Goal: Information Seeking & Learning: Learn about a topic

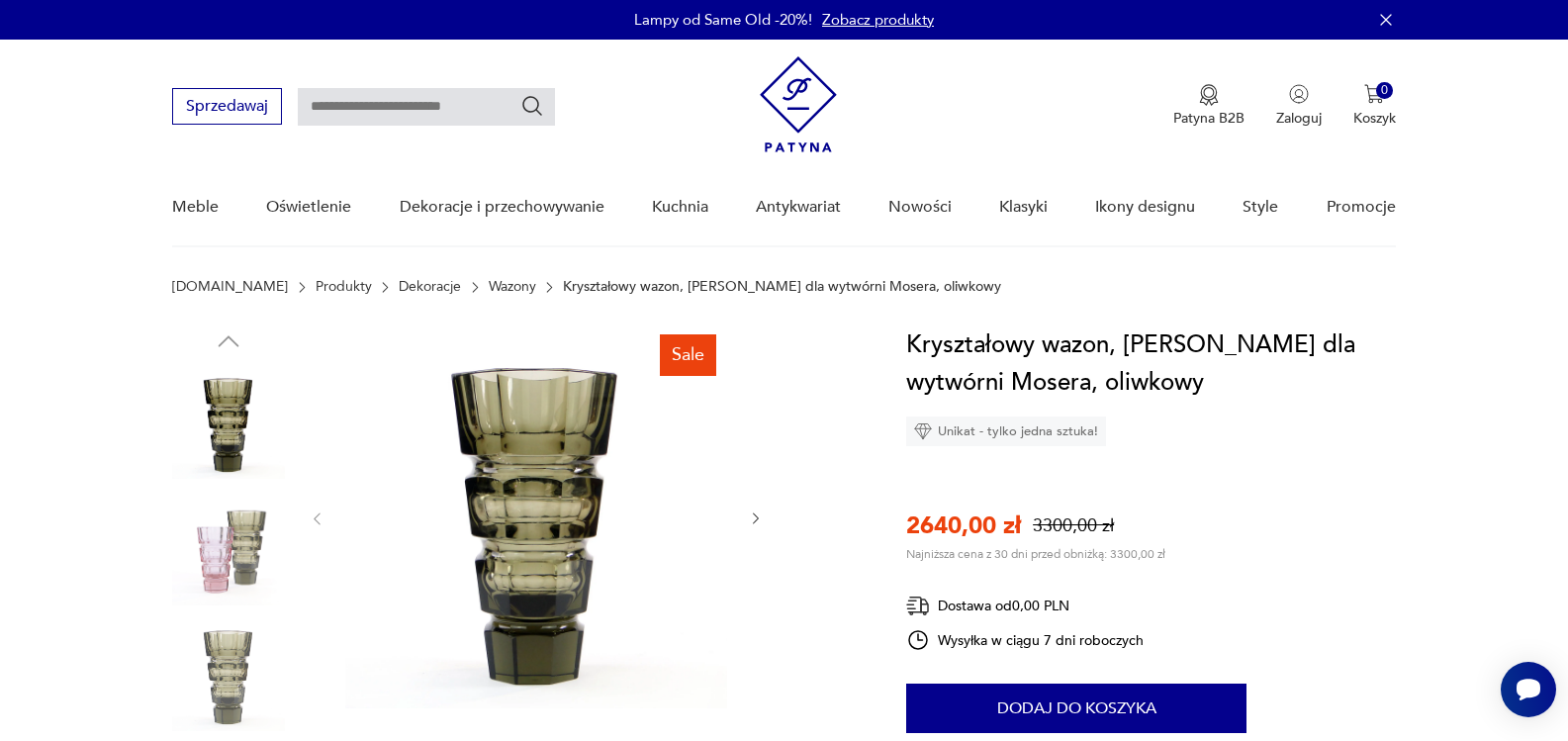
click at [247, 559] on img at bounding box center [228, 549] width 113 height 113
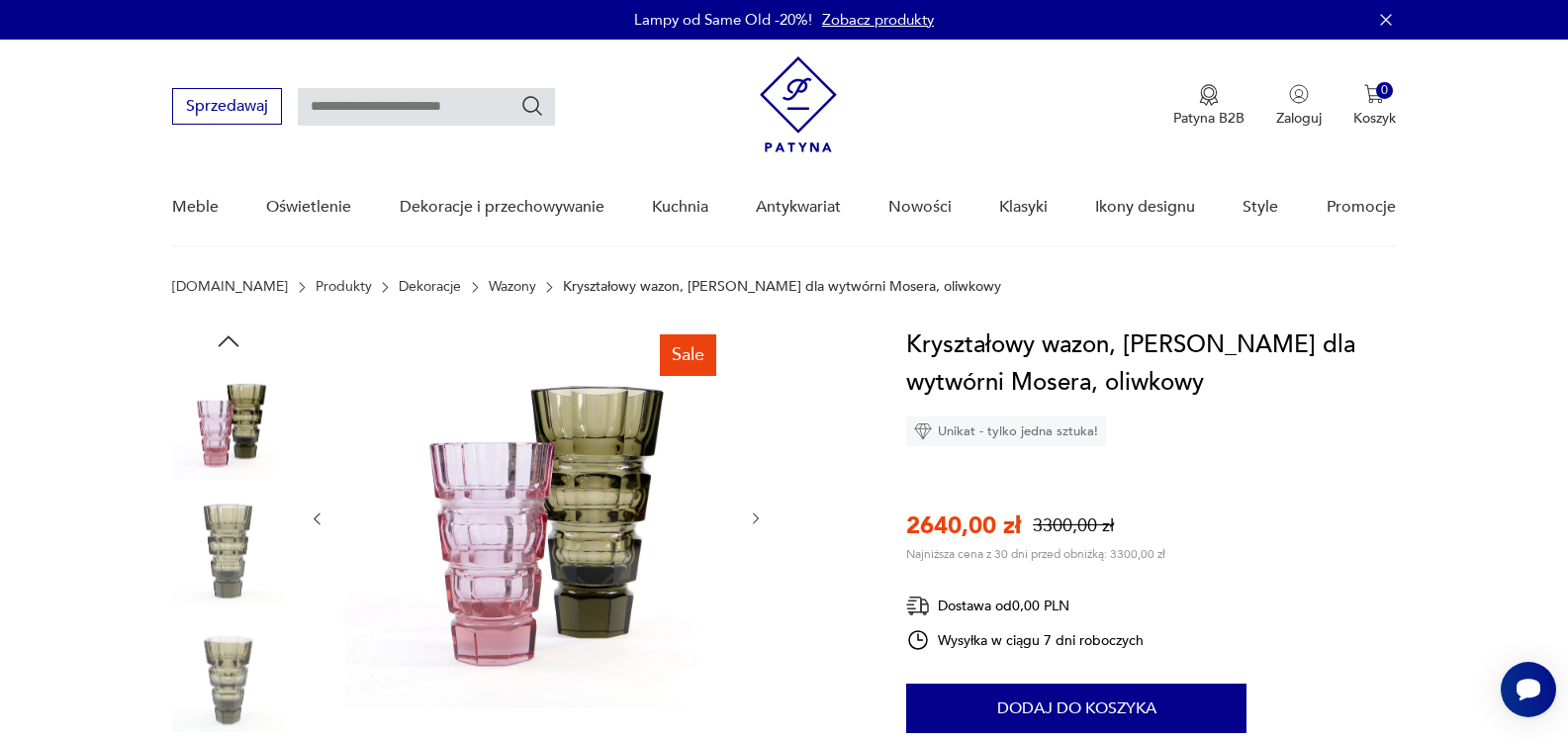
click at [749, 511] on icon "button" at bounding box center [756, 518] width 17 height 17
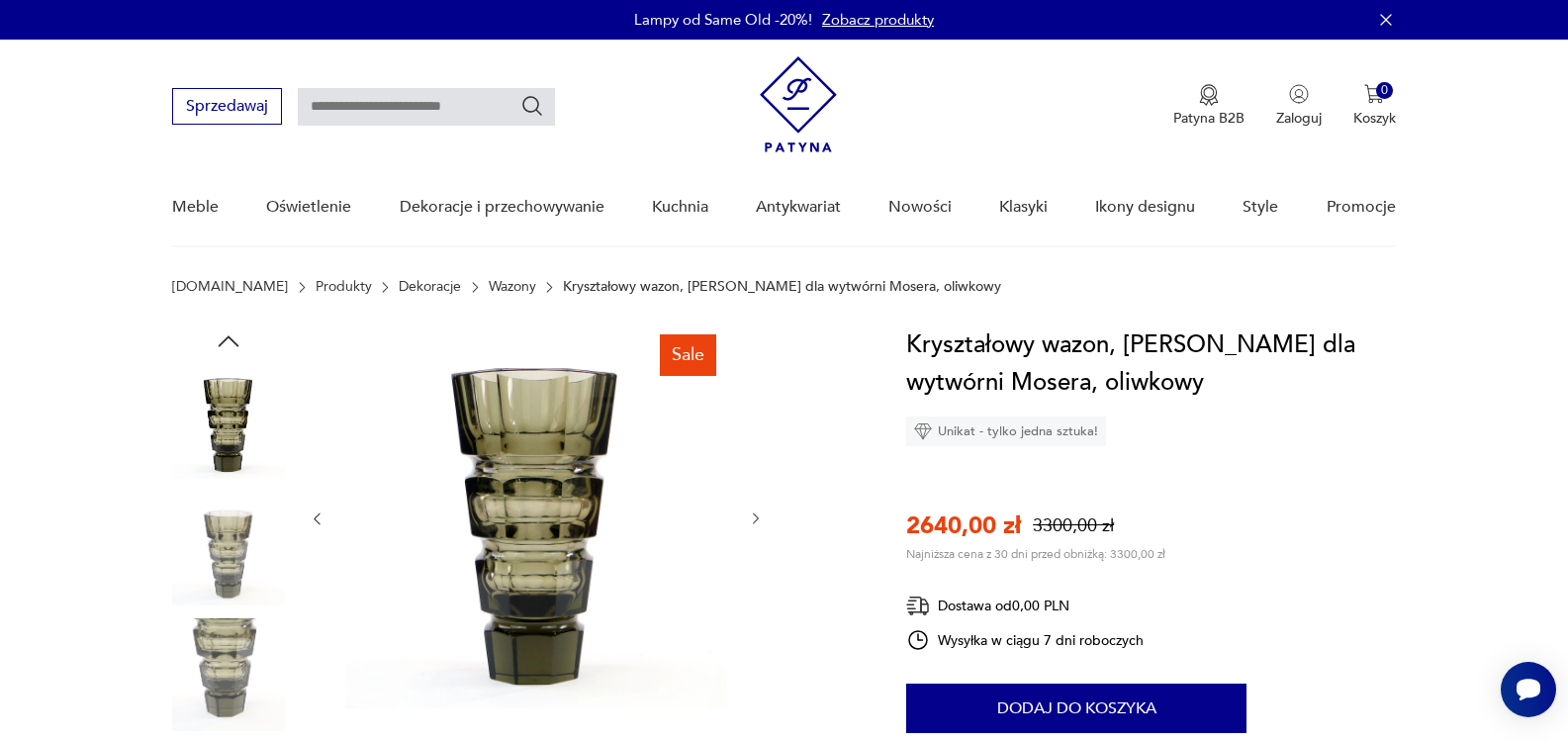
click at [749, 511] on icon "button" at bounding box center [756, 518] width 17 height 17
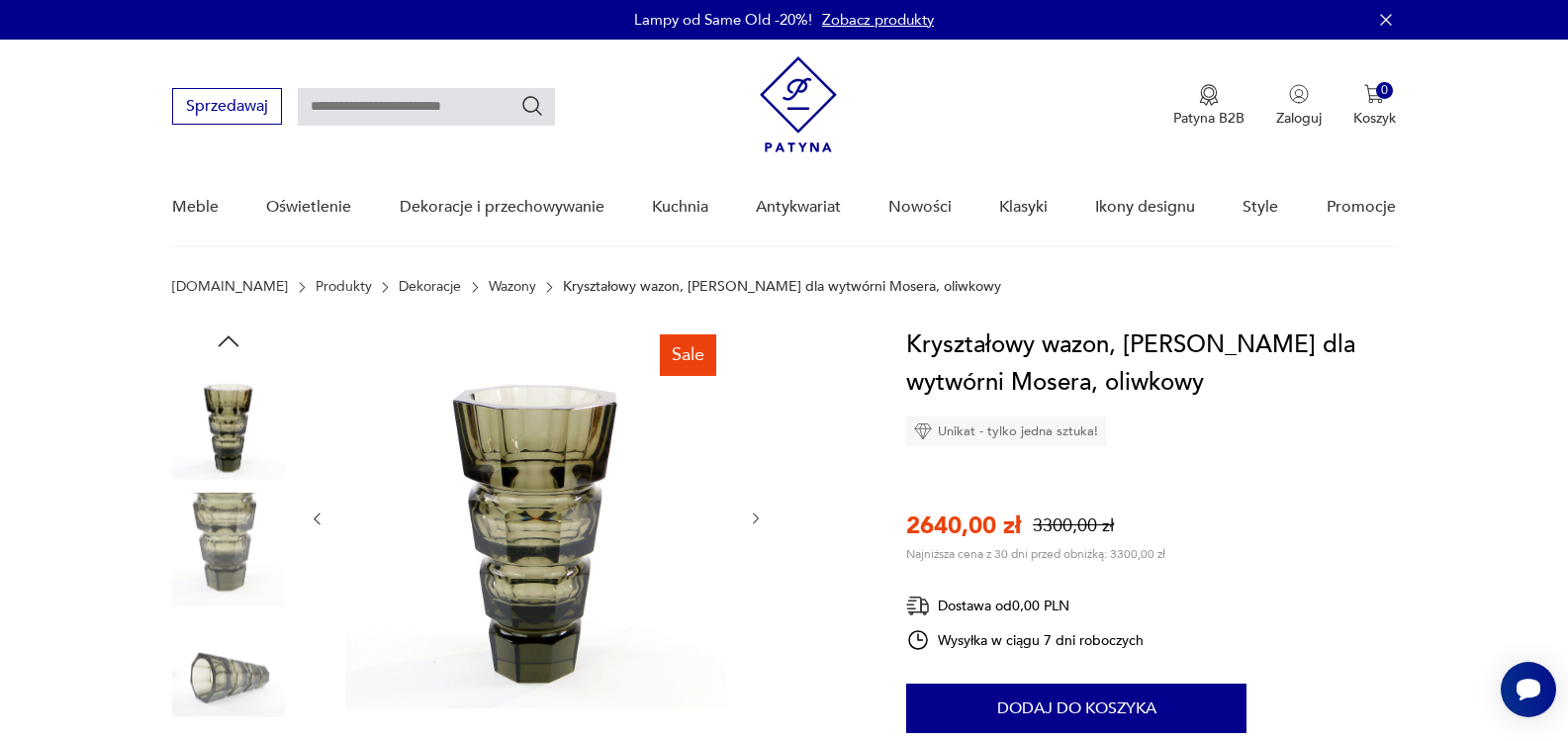
click at [749, 511] on icon "button" at bounding box center [756, 518] width 17 height 17
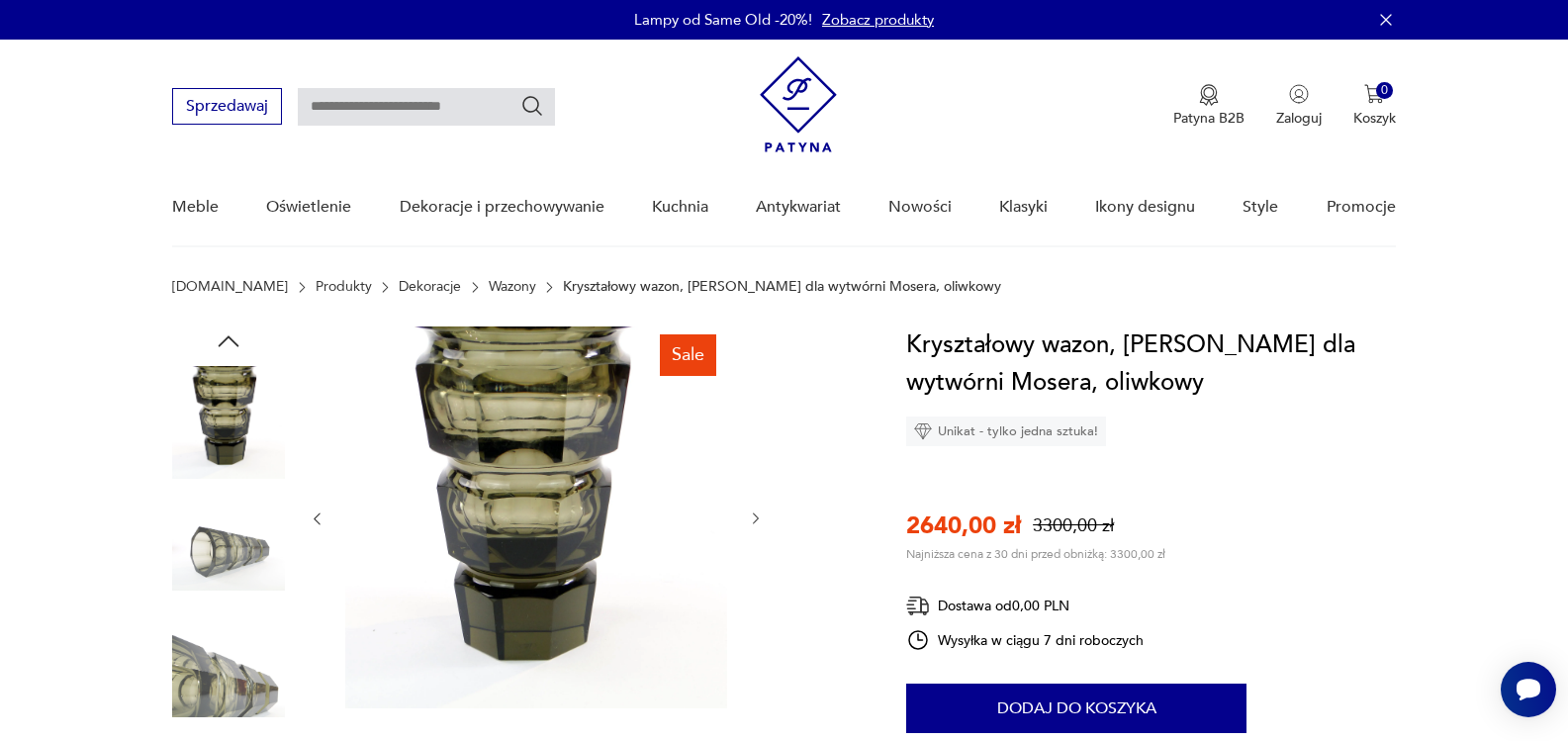
click at [749, 511] on icon "button" at bounding box center [756, 518] width 17 height 17
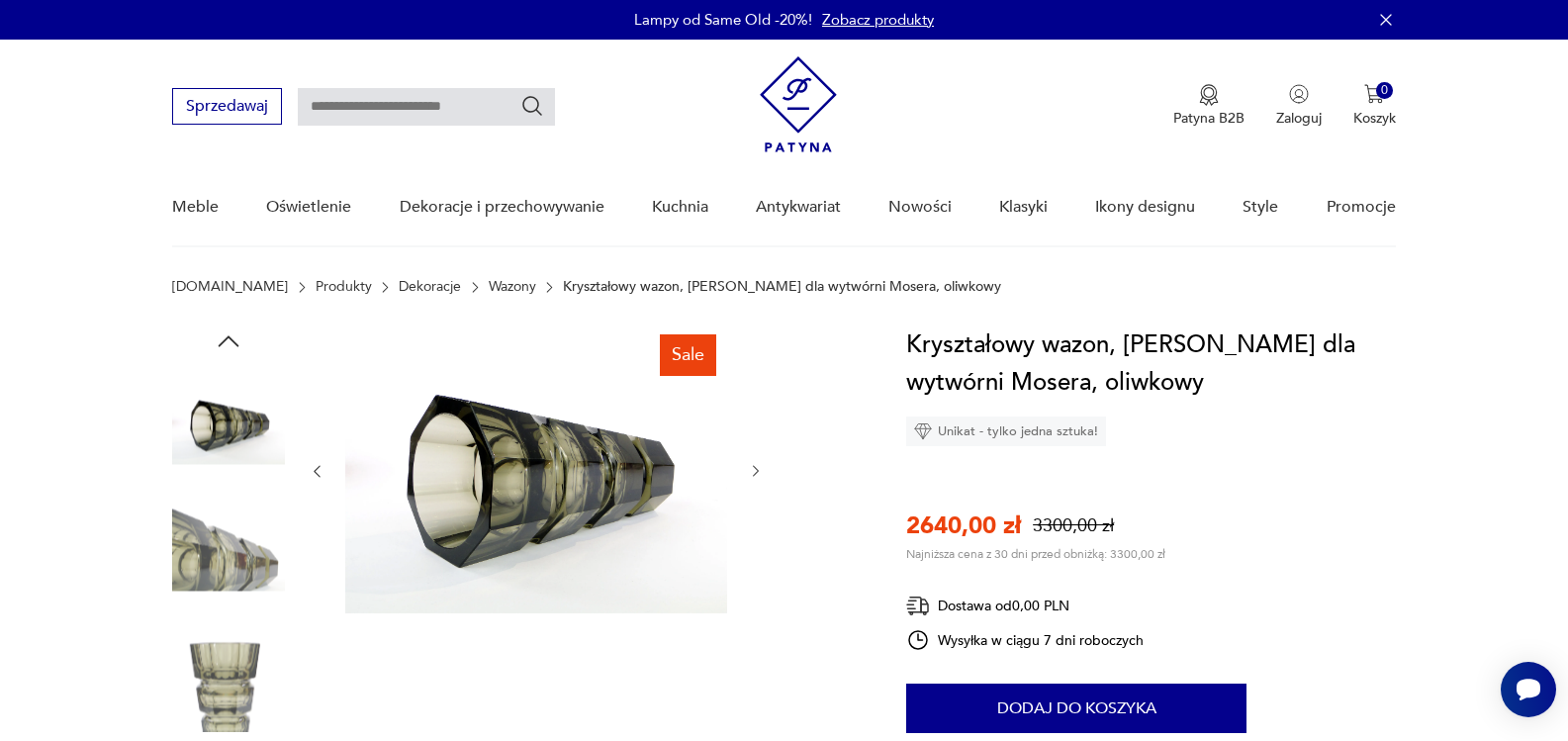
click at [749, 511] on div at bounding box center [536, 471] width 456 height 290
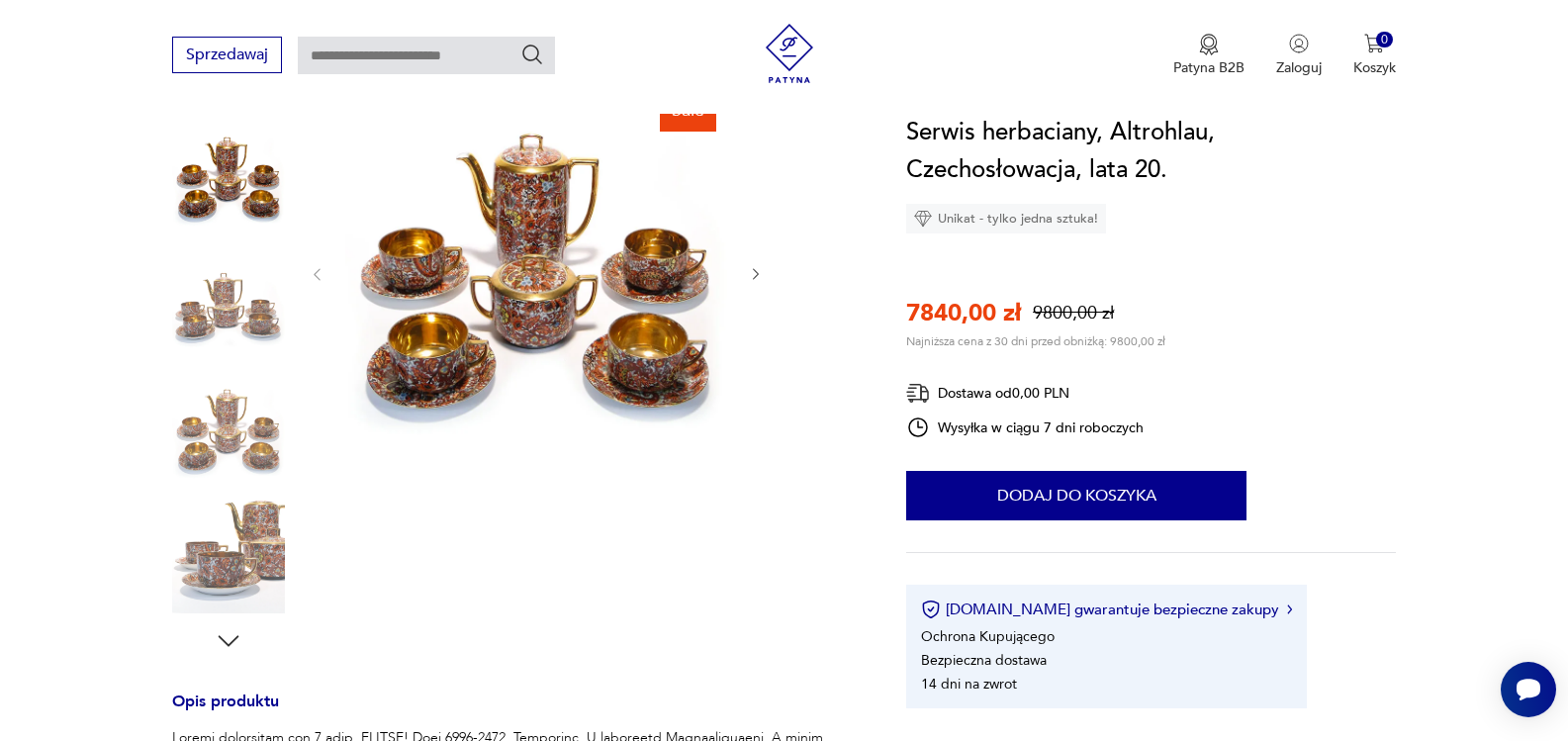
scroll to position [279, 0]
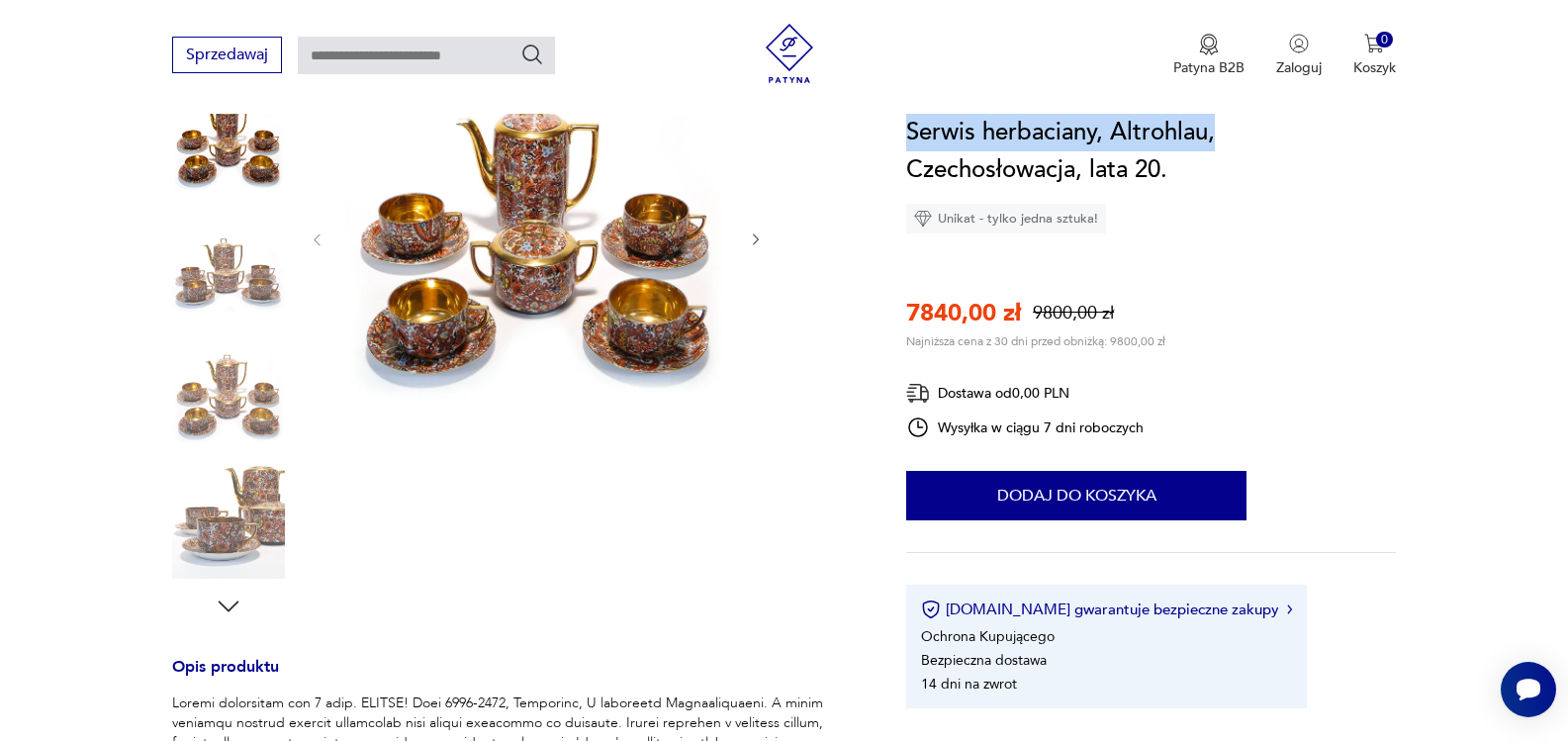
drag, startPoint x: 907, startPoint y: 128, endPoint x: 1222, endPoint y: 138, distance: 315.2
click at [1222, 138] on h1 "Serwis herbaciany, Altrohlau, Czechosłowacja, lata 20." at bounding box center [1150, 152] width 489 height 75
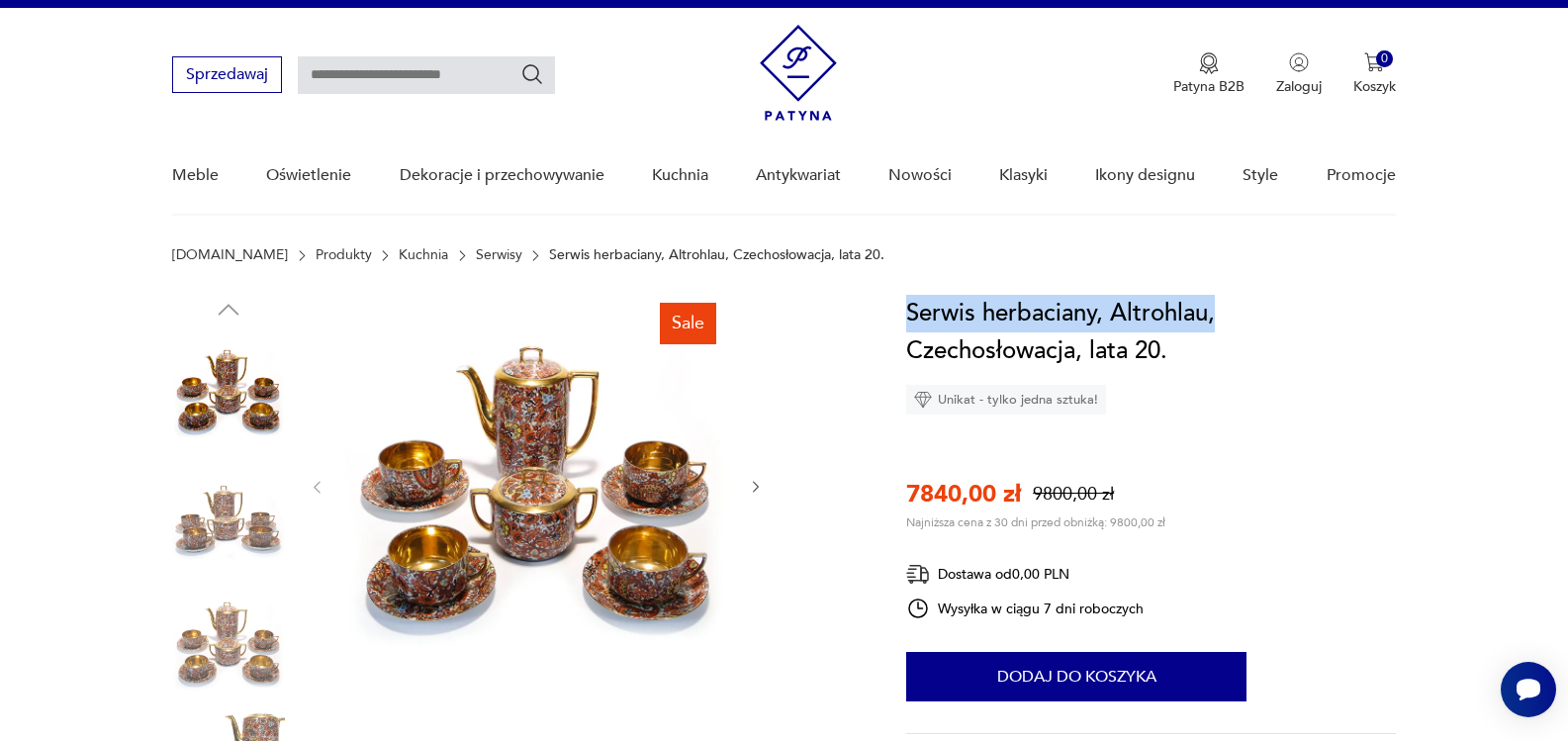
scroll to position [37, 0]
